Goal: Information Seeking & Learning: Check status

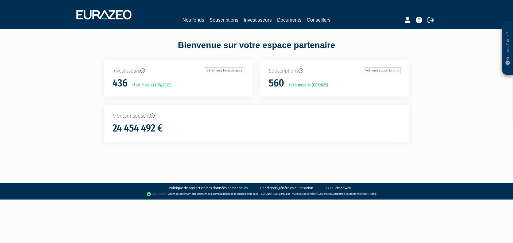
click at [257, 24] on div "Nos fonds Souscriptions Investisseurs Documents Conseillers" at bounding box center [256, 15] width 368 height 20
click at [256, 21] on link "Investisseurs" at bounding box center [257, 19] width 28 height 7
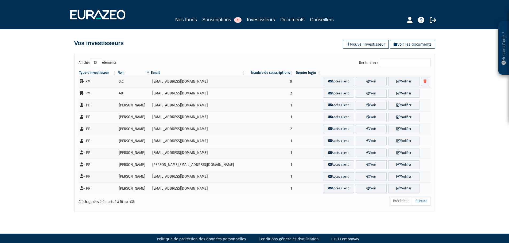
click at [405, 58] on input "Rechercher :" at bounding box center [405, 62] width 51 height 9
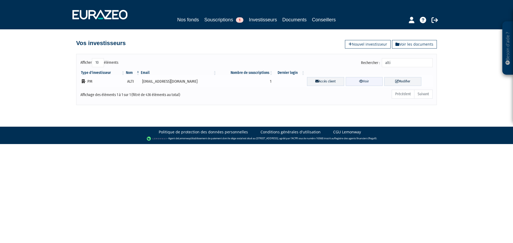
type input "alti"
click at [367, 83] on link "Voir" at bounding box center [363, 81] width 37 height 9
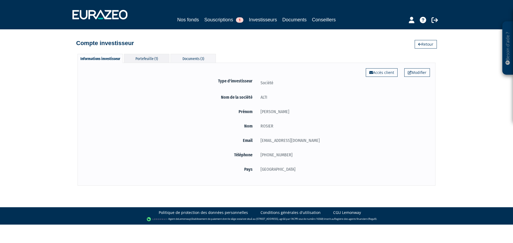
click at [141, 57] on div "Portefeuille (1)" at bounding box center [146, 58] width 45 height 9
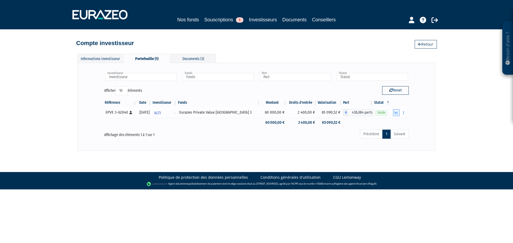
click at [396, 111] on icon "button" at bounding box center [395, 112] width 3 height 3
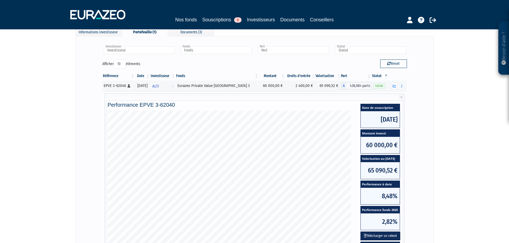
scroll to position [53, 0]
